Goal: Information Seeking & Learning: Understand process/instructions

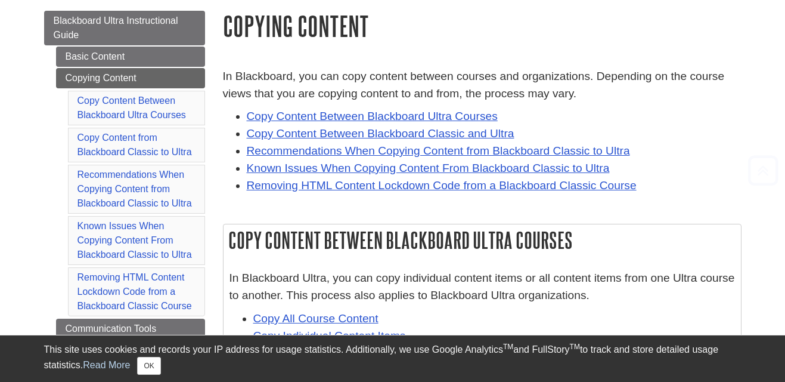
scroll to position [199, 0]
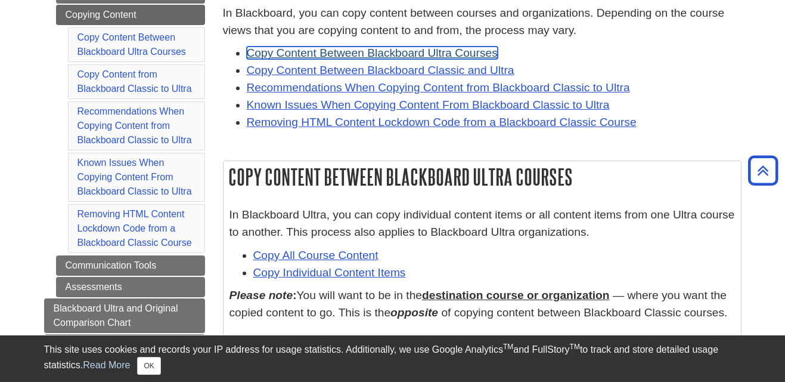
click at [435, 50] on link "Copy Content Between Blackboard Ultra Courses" at bounding box center [372, 53] width 251 height 13
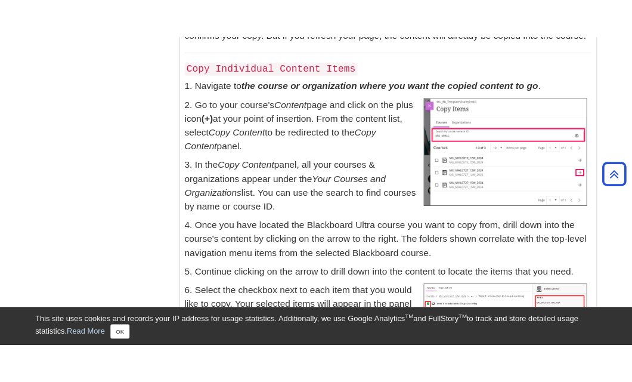
scroll to position [980, 0]
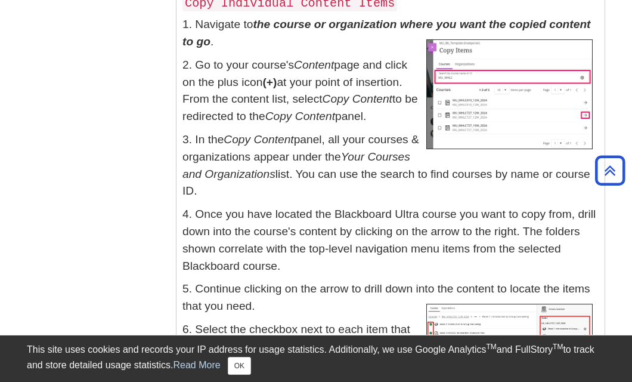
scroll to position [1043, 0]
